Goal: Check status: Check status

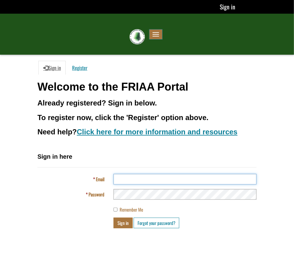
click at [192, 176] on input "Email" at bounding box center [185, 179] width 143 height 11
type input "**********"
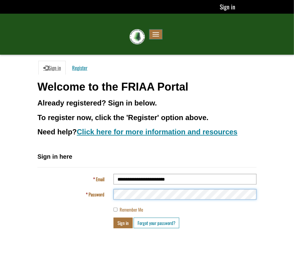
click at [114, 218] on button "Sign in" at bounding box center [123, 223] width 19 height 11
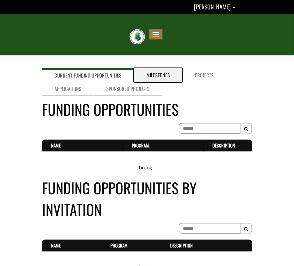
click at [161, 73] on link "Milestones" at bounding box center [158, 75] width 48 height 14
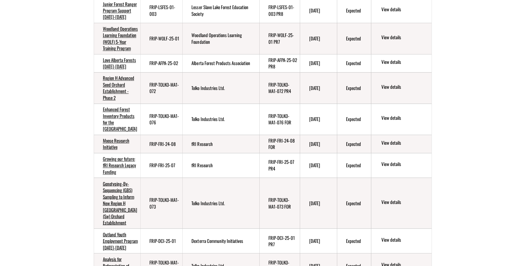
scroll to position [387, 0]
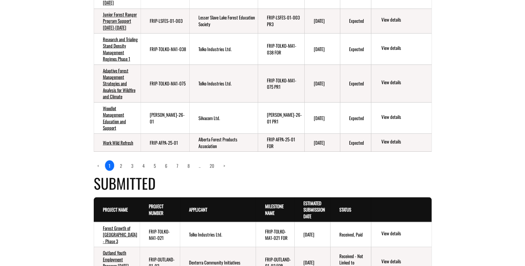
scroll to position [554, 0]
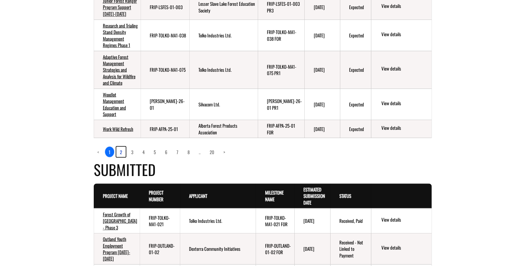
click at [119, 157] on link "2" at bounding box center [120, 152] width 9 height 10
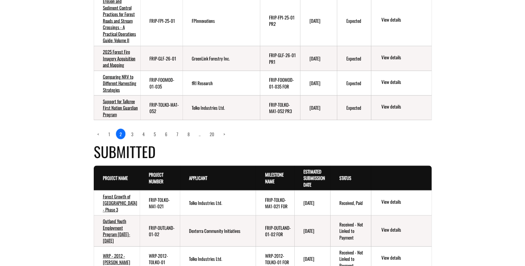
scroll to position [581, 0]
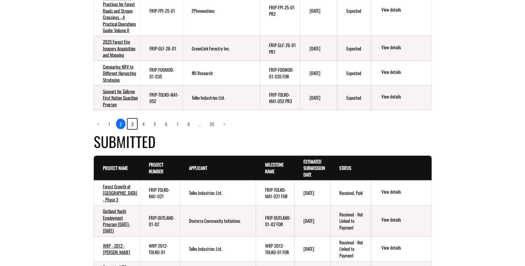
click at [133, 129] on link "3" at bounding box center [132, 124] width 9 height 10
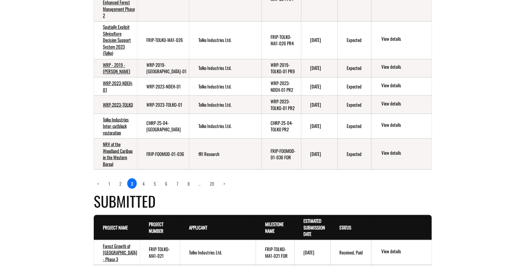
scroll to position [526, 0]
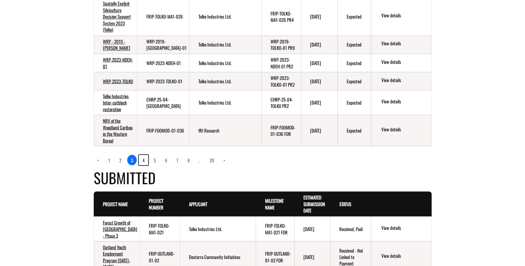
click at [144, 165] on link "4" at bounding box center [143, 160] width 9 height 10
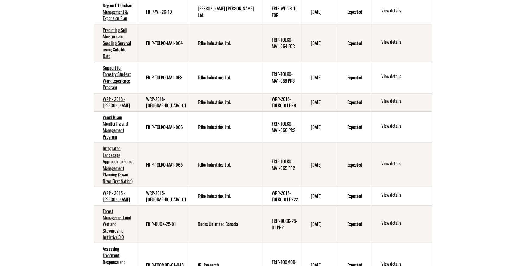
scroll to position [390, 0]
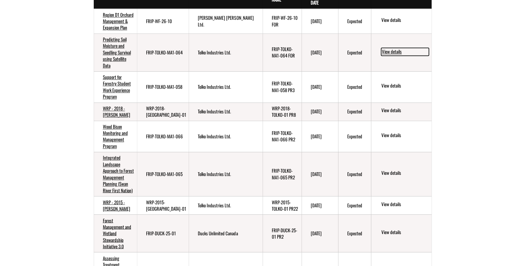
click at [294, 56] on link "View details" at bounding box center [405, 52] width 48 height 8
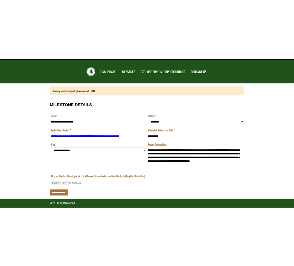
scroll to position [17, 0]
